Goal: Transaction & Acquisition: Obtain resource

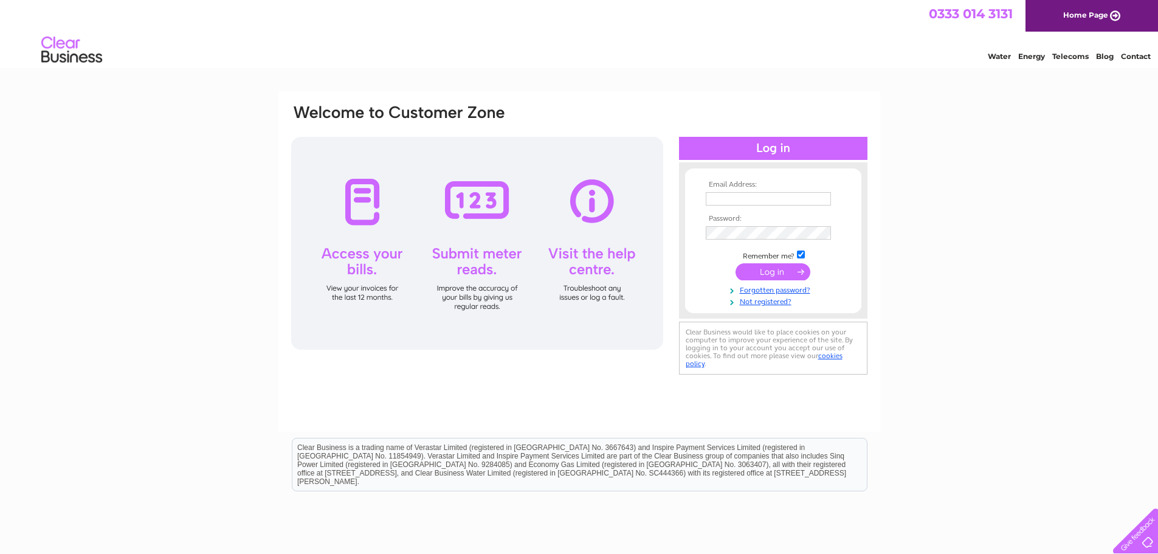
type input "[PERSON_NAME][EMAIL_ADDRESS][PERSON_NAME][DOMAIN_NAME]"
click at [770, 267] on input "submit" at bounding box center [772, 271] width 75 height 17
drag, startPoint x: 707, startPoint y: 198, endPoint x: 854, endPoint y: 193, distance: 147.1
click at [854, 193] on form "Email Address: maureen.stewart@delightsupportedliving.co.uk Password:" at bounding box center [773, 249] width 176 height 139
paste input "natasha.macnair"
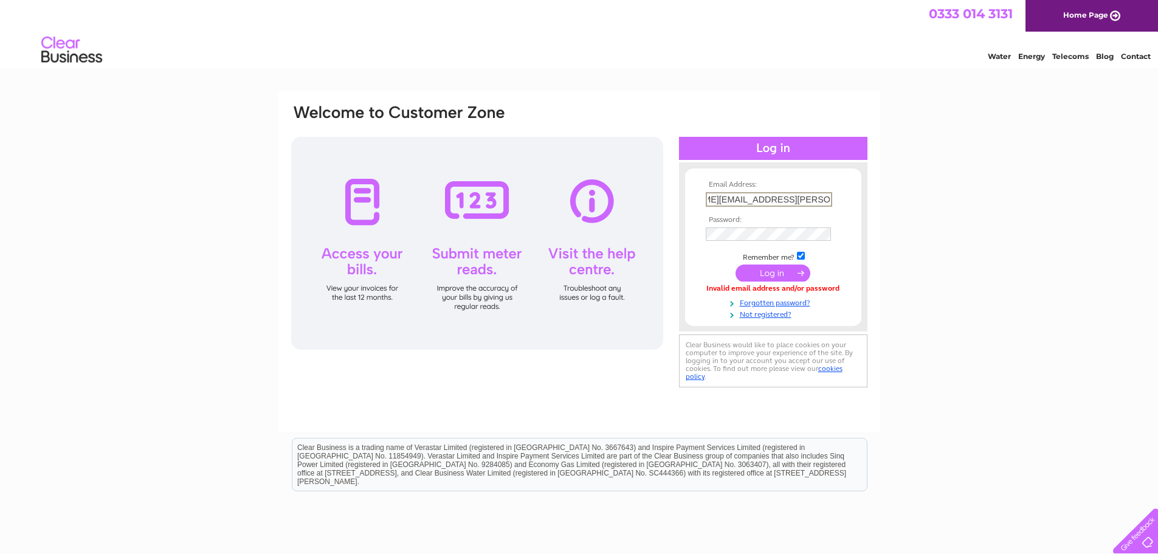
scroll to position [0, 60]
type input "natasha.macnair@delightsupportedliving.co.uk"
click at [674, 238] on div "Email Address: natasha.macnair@delightsupportedliving.co.uk Password:" at bounding box center [579, 246] width 579 height 287
click at [709, 198] on input "natasha.macnair@delightsupportedliving.co.uk" at bounding box center [768, 198] width 125 height 13
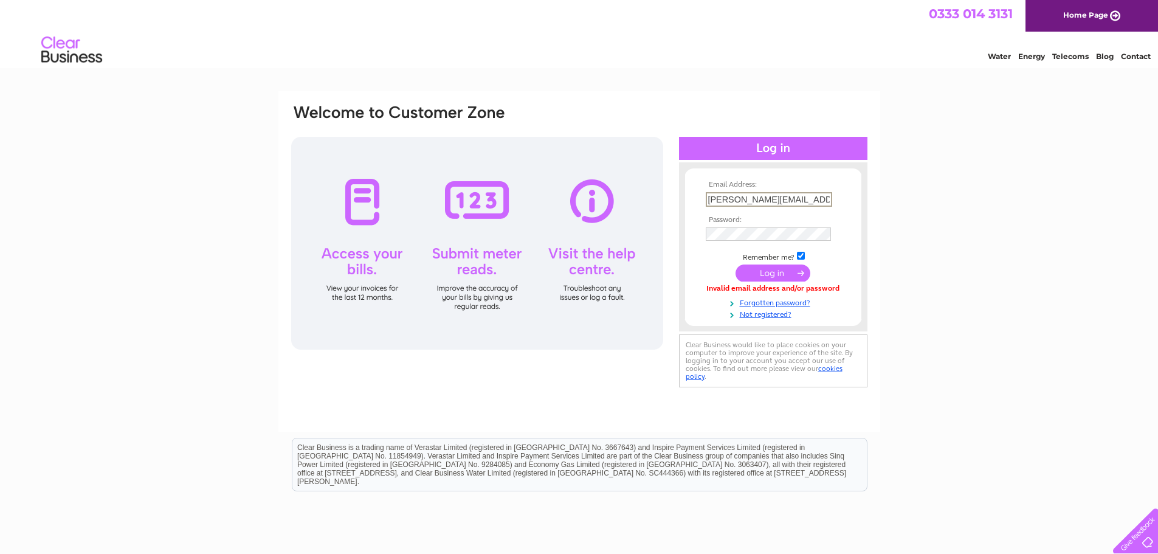
click at [761, 269] on input "submit" at bounding box center [772, 272] width 75 height 17
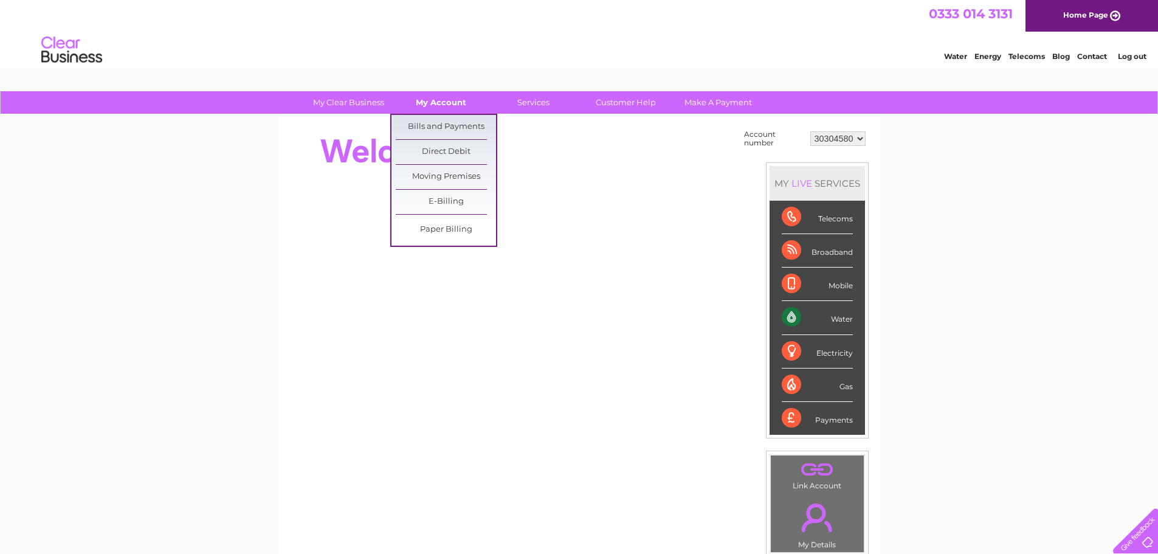
click at [443, 105] on link "My Account" at bounding box center [441, 102] width 100 height 22
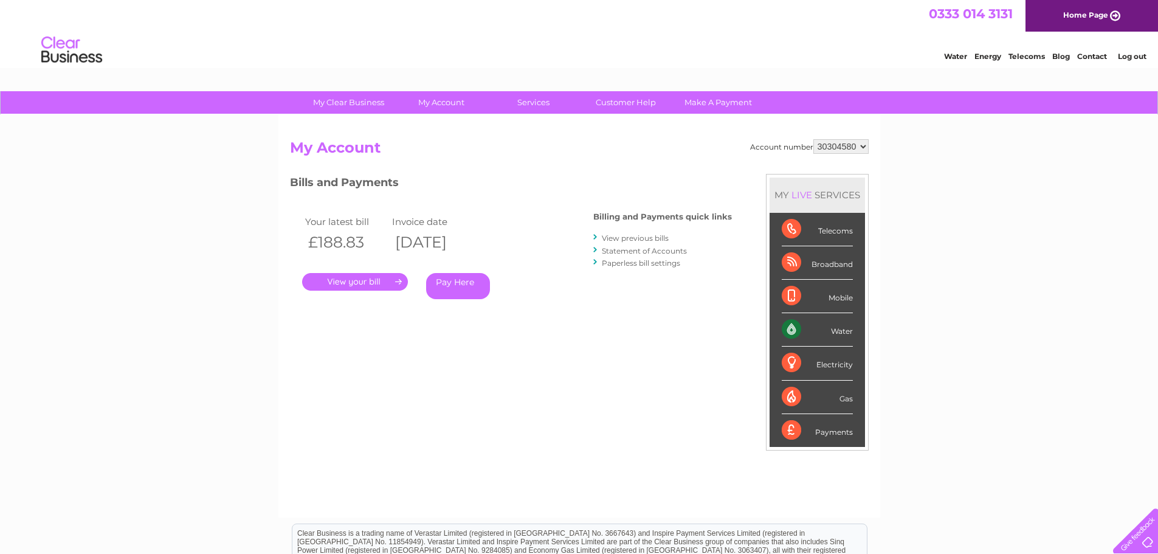
click at [355, 277] on link "." at bounding box center [355, 282] width 106 height 18
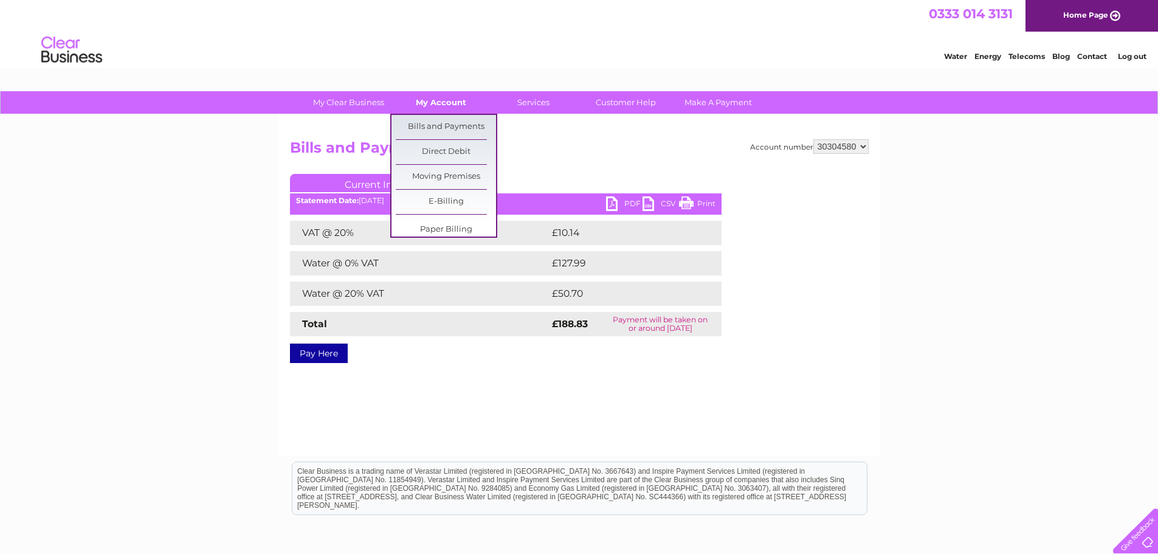
click at [438, 95] on link "My Account" at bounding box center [441, 102] width 100 height 22
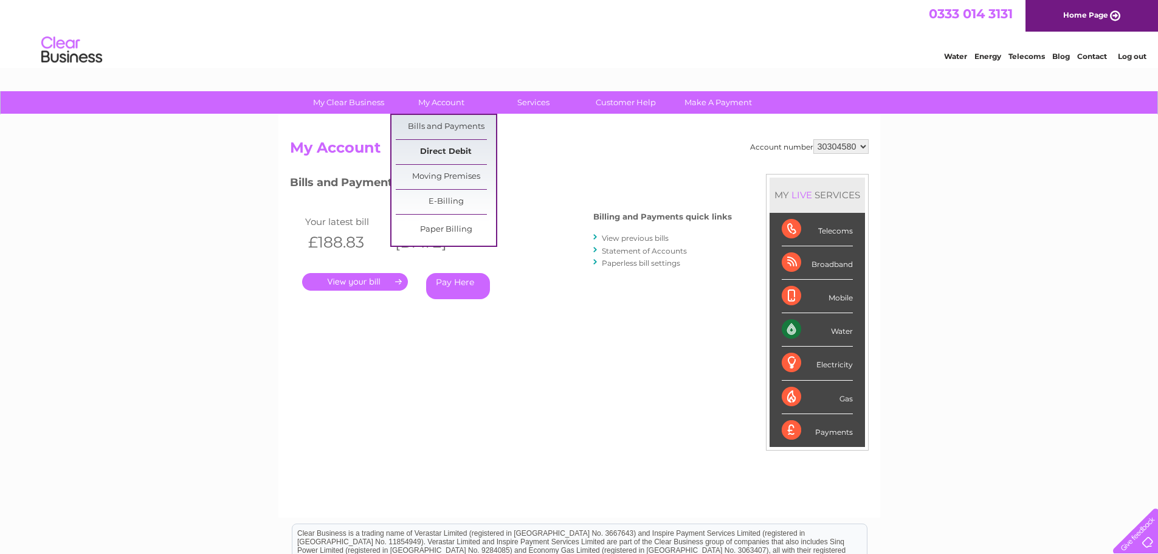
click at [452, 157] on link "Direct Debit" at bounding box center [446, 152] width 100 height 24
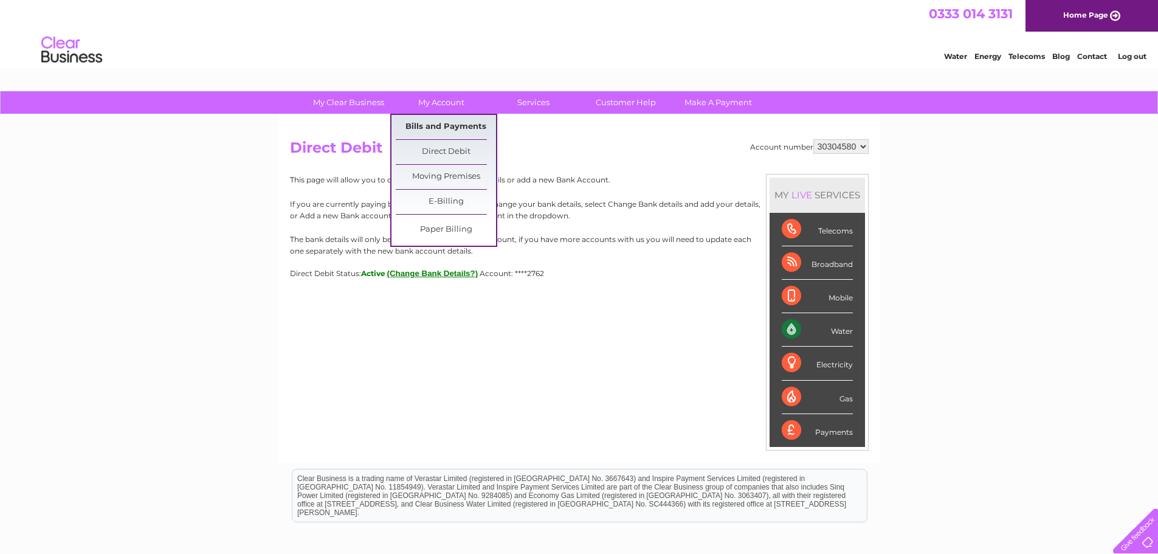
click at [451, 128] on link "Bills and Payments" at bounding box center [446, 127] width 100 height 24
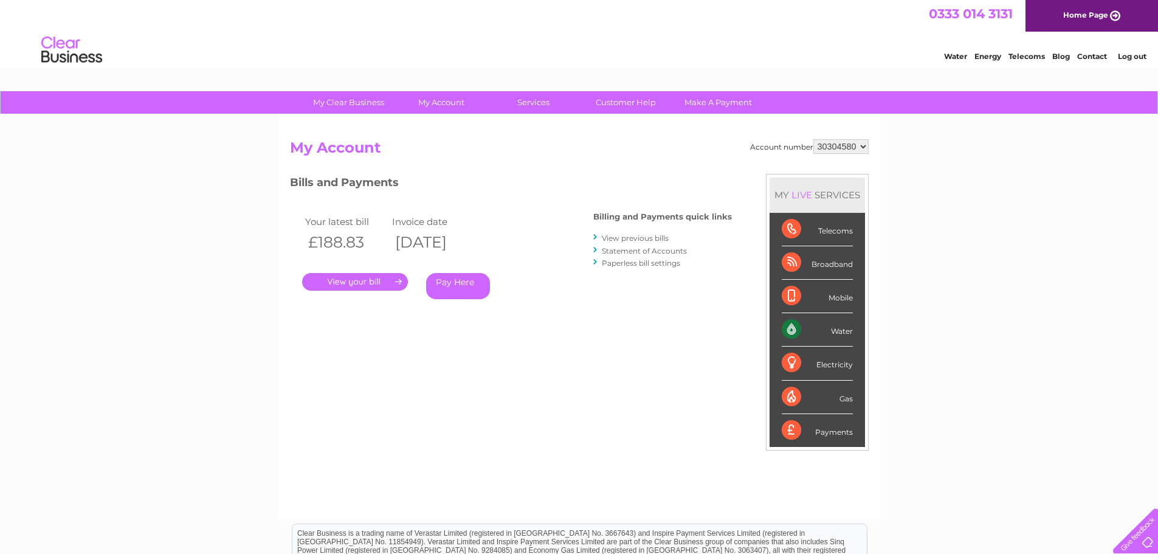
click at [378, 281] on link "." at bounding box center [355, 282] width 106 height 18
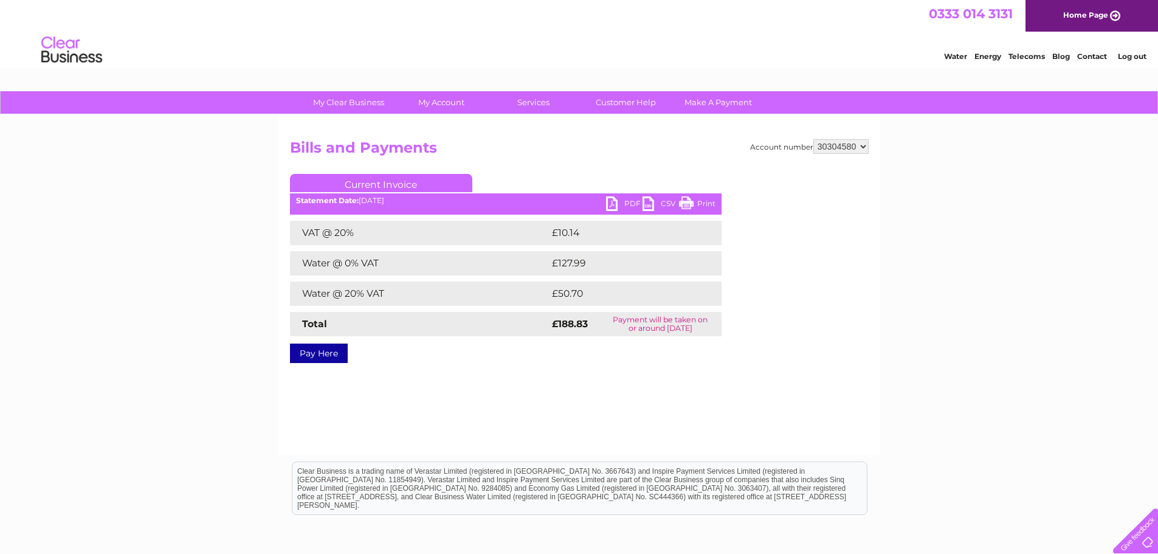
click at [630, 204] on link "PDF" at bounding box center [624, 205] width 36 height 18
